Goal: Navigation & Orientation: Find specific page/section

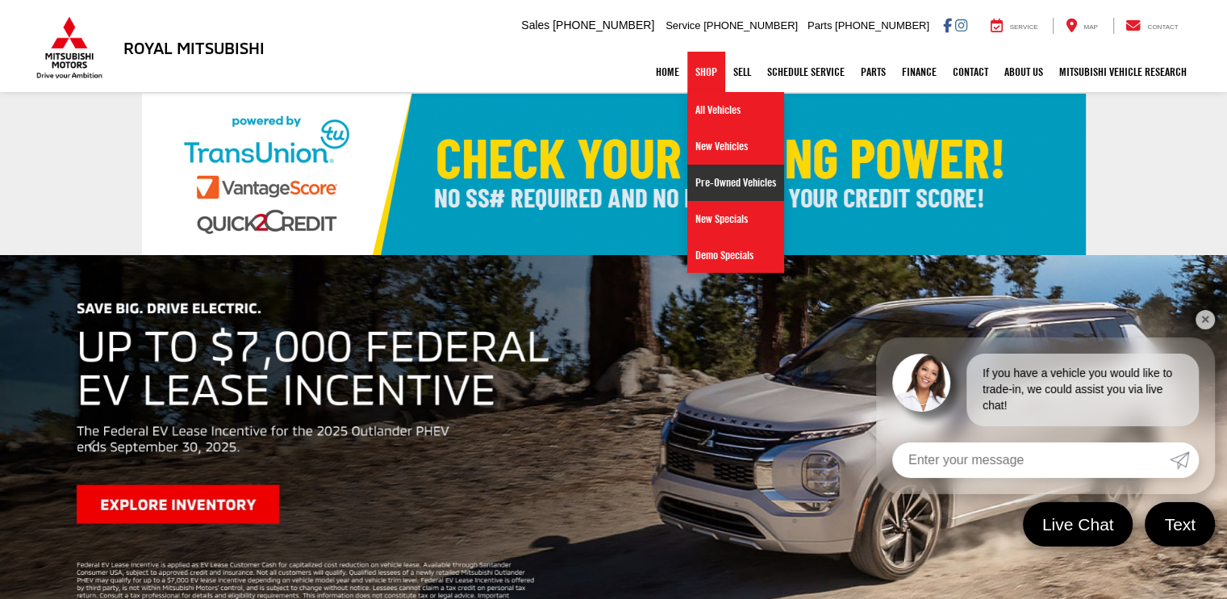
click at [723, 194] on link "Pre-Owned Vehicles" at bounding box center [735, 183] width 97 height 36
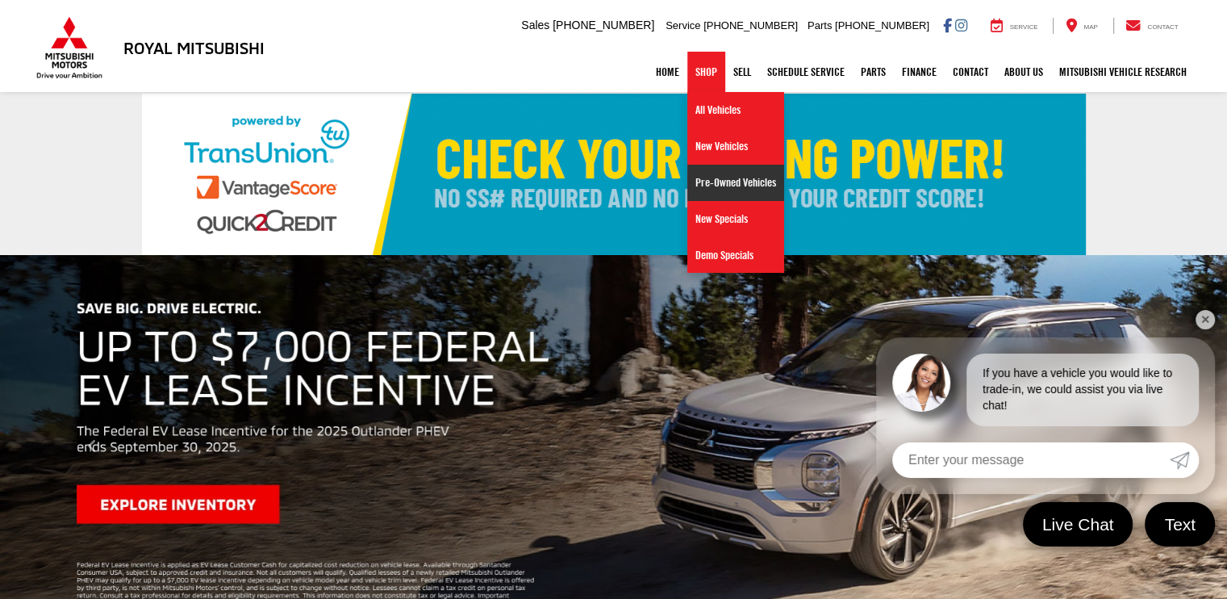
click at [723, 185] on link "Pre-Owned Vehicles" at bounding box center [735, 183] width 97 height 36
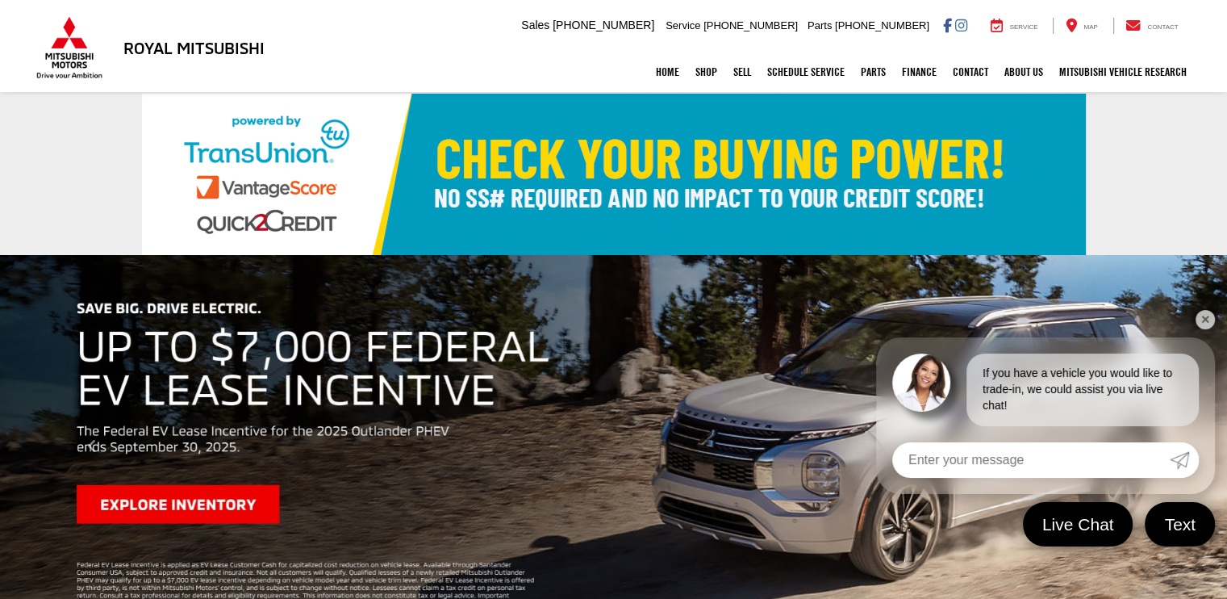
scroll to position [258, 0]
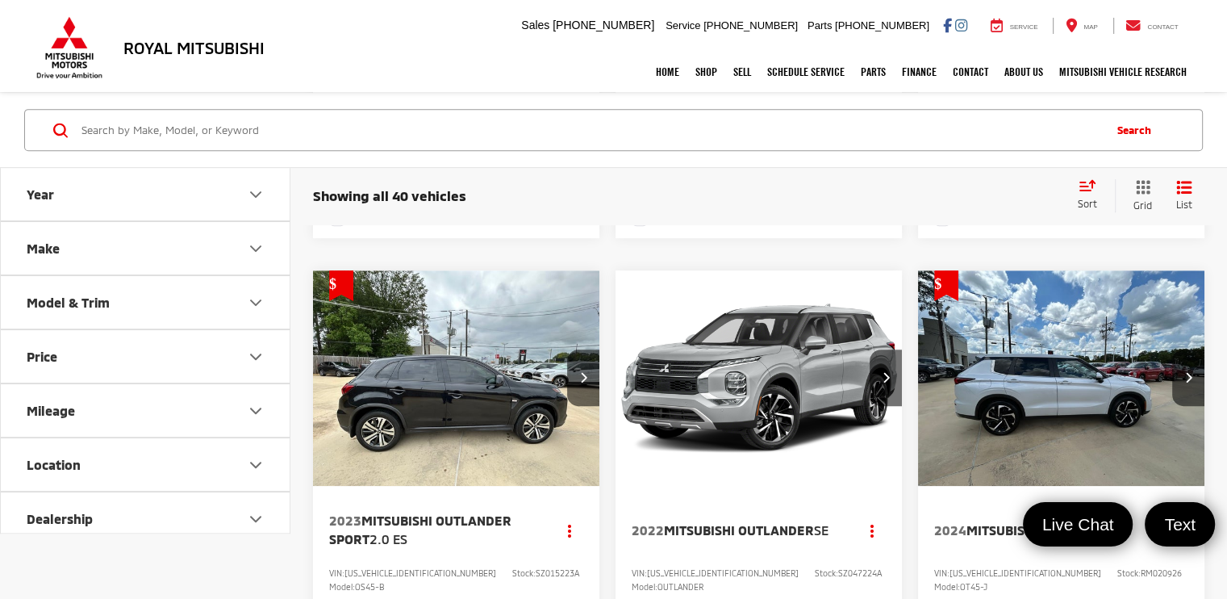
scroll to position [599, 0]
